Goal: Transaction & Acquisition: Purchase product/service

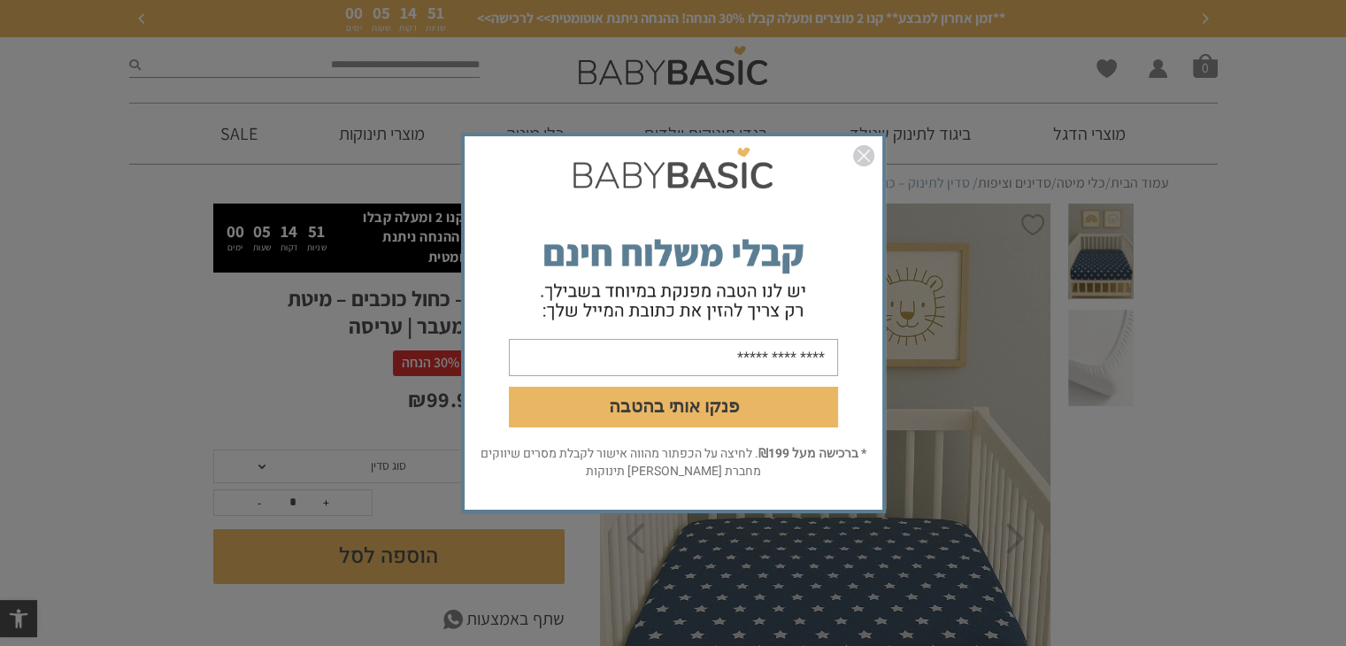
click at [866, 155] on img "סגור" at bounding box center [863, 155] width 21 height 21
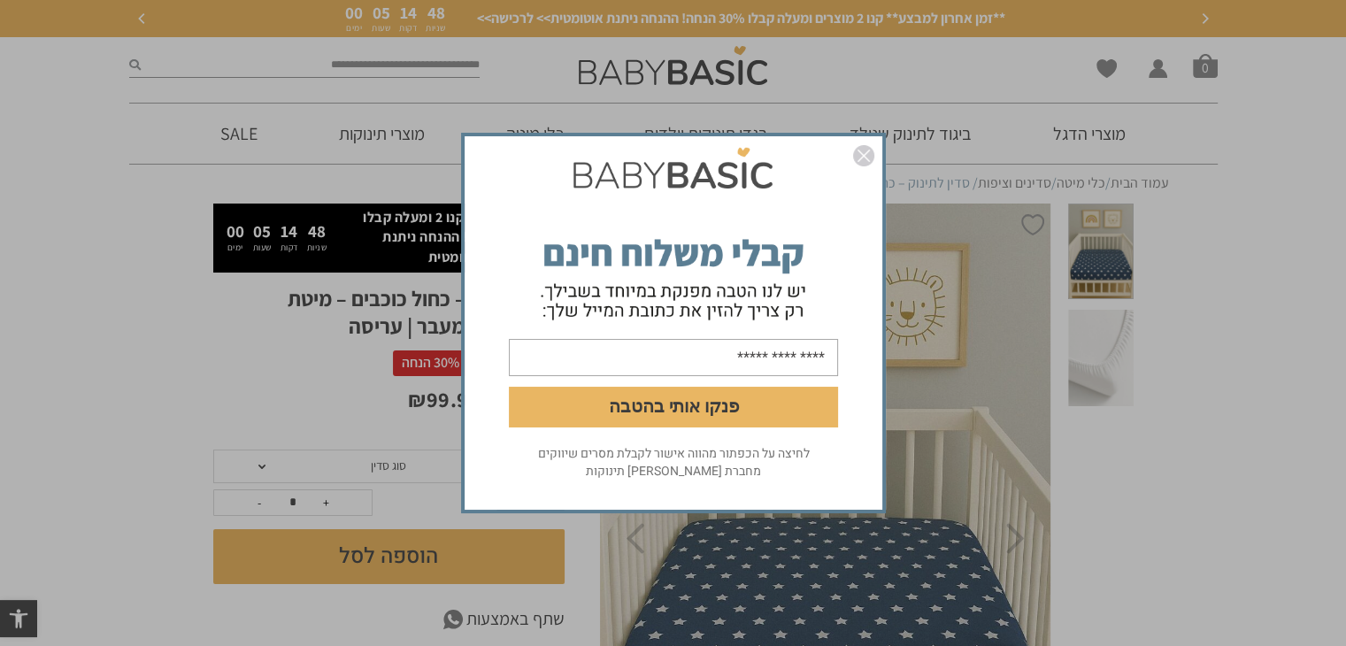
click at [869, 150] on img "סגור" at bounding box center [863, 155] width 21 height 21
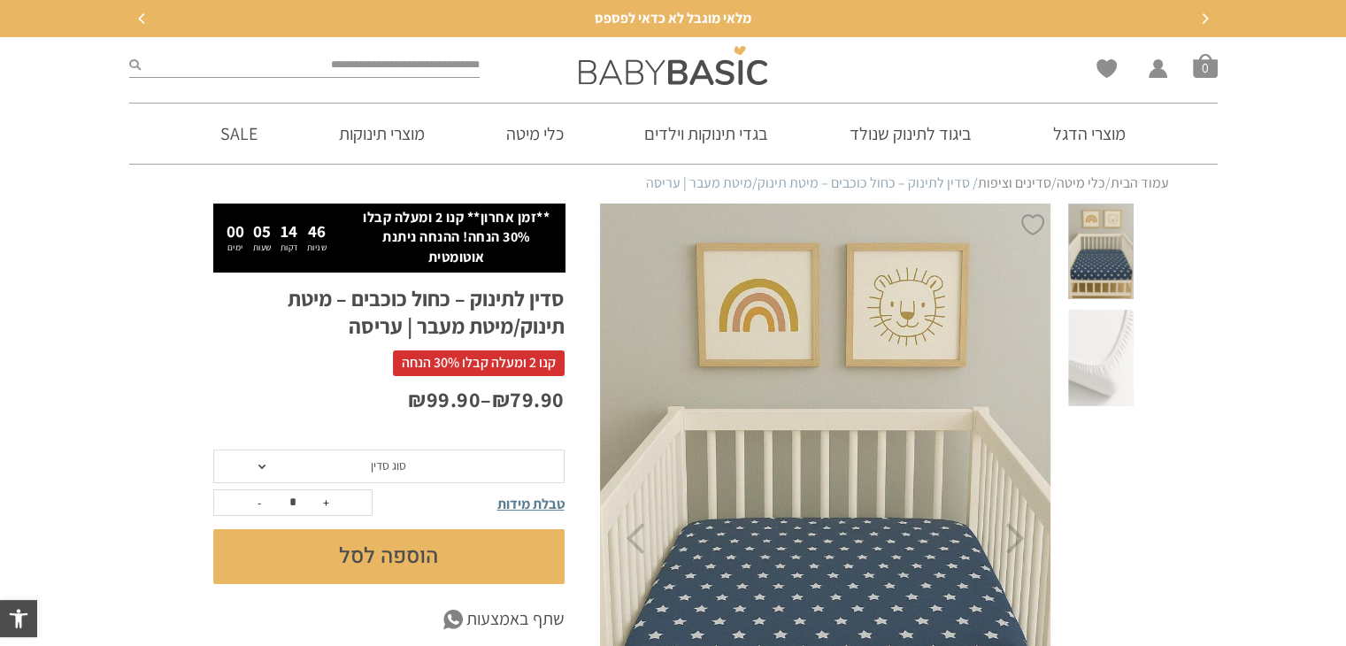
click at [891, 553] on img at bounding box center [825, 539] width 453 height 680
click at [877, 455] on img at bounding box center [825, 539] width 453 height 680
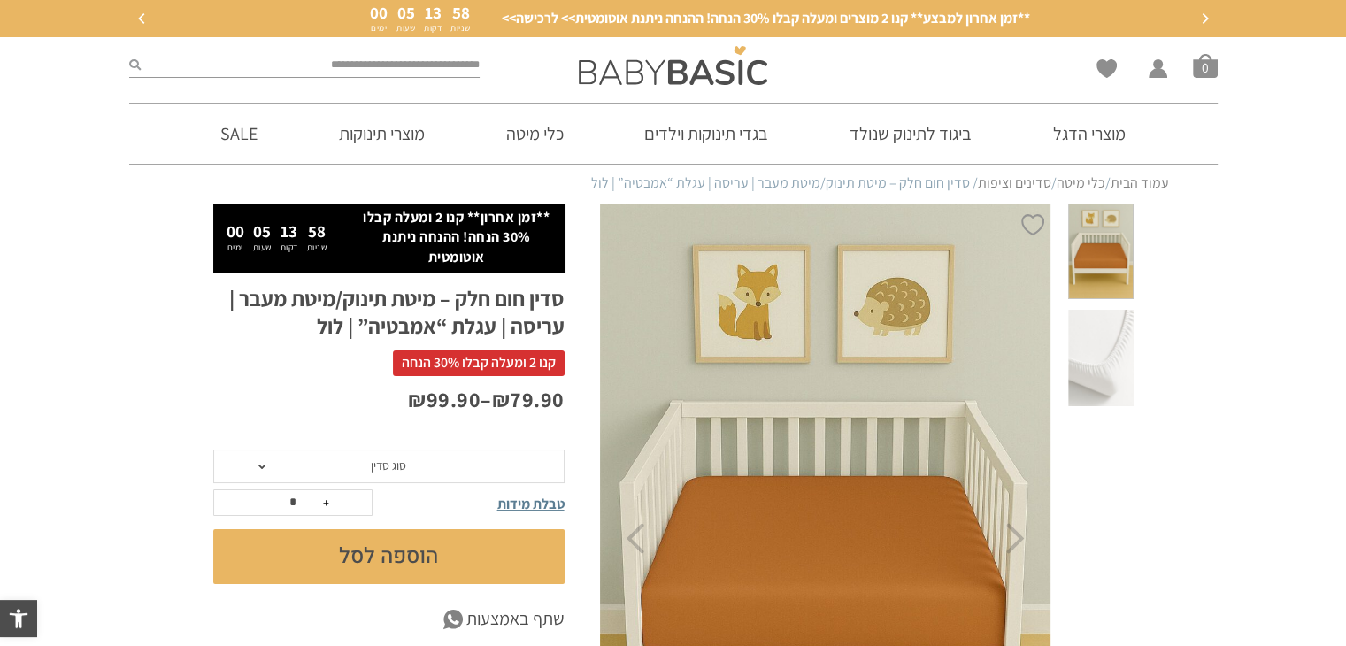
drag, startPoint x: 825, startPoint y: 435, endPoint x: 1095, endPoint y: 241, distance: 332.8
click at [1095, 241] on span at bounding box center [1100, 252] width 65 height 96
